Goal: Task Accomplishment & Management: Use online tool/utility

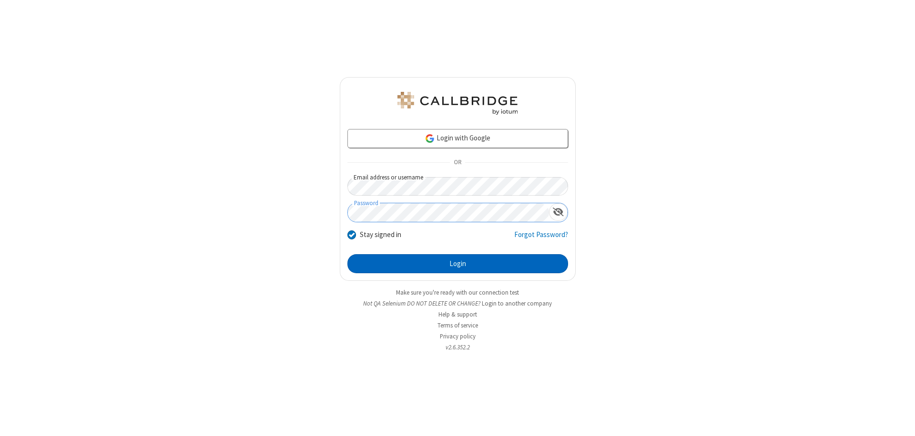
click at [457, 264] on button "Login" at bounding box center [457, 263] width 221 height 19
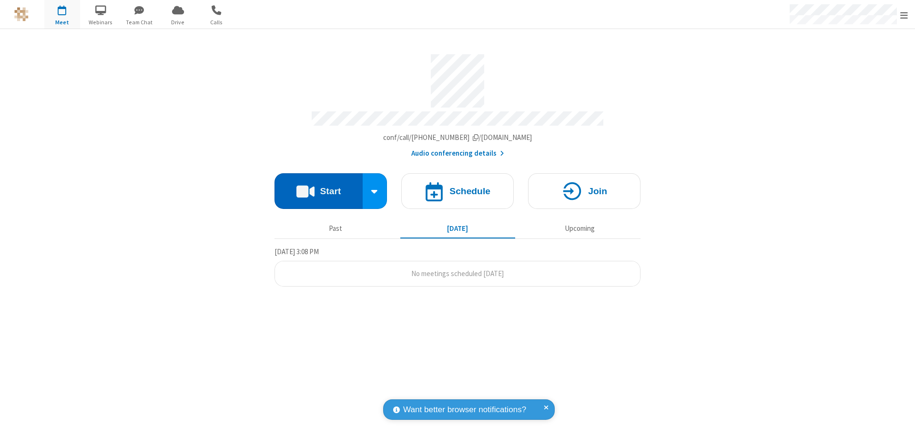
click at [318, 187] on button "Start" at bounding box center [318, 191] width 88 height 36
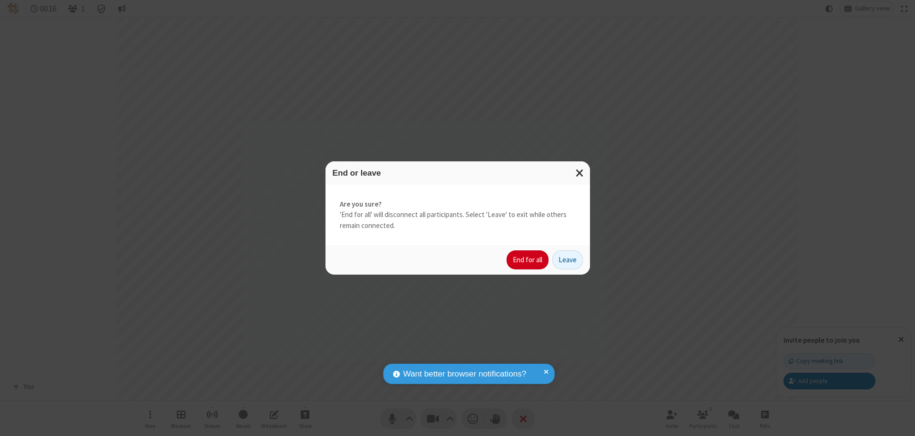
click at [528, 260] on button "End for all" at bounding box center [527, 260] width 42 height 19
